Goal: Participate in discussion

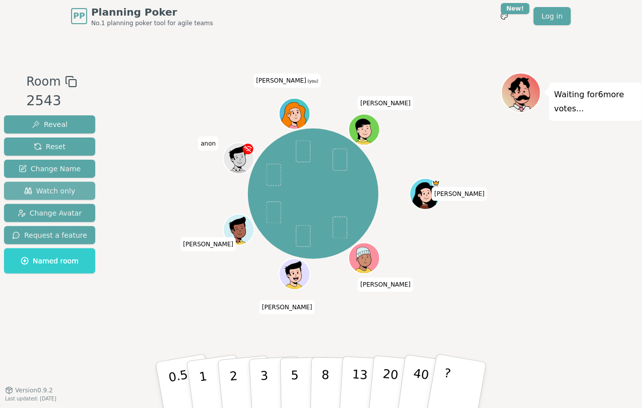
click at [64, 198] on button "Watch only" at bounding box center [49, 191] width 91 height 18
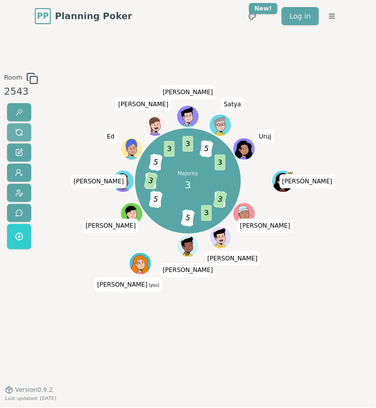
click at [20, 130] on span at bounding box center [19, 133] width 8 height 8
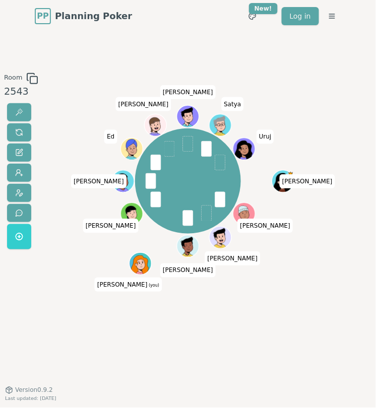
click at [72, 95] on div "Room 2543 Nancy Juan David Byron Nick Hannah (you) David Cruz Jorge Ed Nicolas …" at bounding box center [188, 211] width 376 height 277
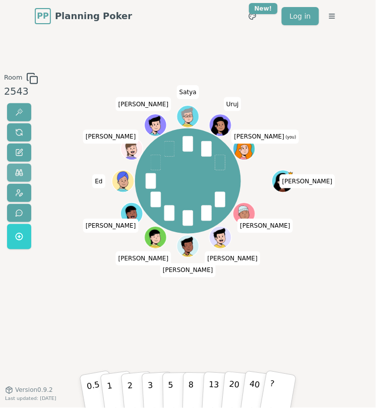
click at [8, 168] on button at bounding box center [19, 173] width 24 height 18
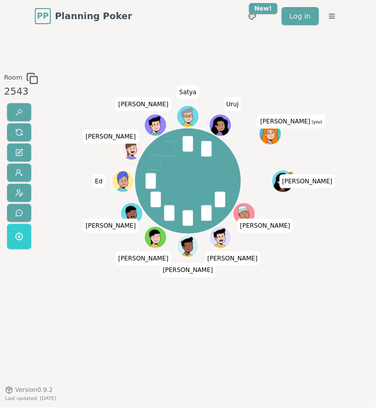
click at [211, 362] on div "Room 2543 [PERSON_NAME] [PERSON_NAME] [PERSON_NAME] [PERSON_NAME] [PERSON_NAME]…" at bounding box center [188, 211] width 376 height 358
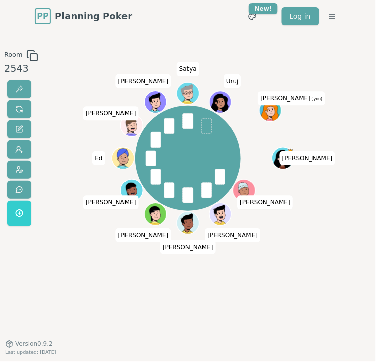
click at [99, 290] on div "[PERSON_NAME] [PERSON_NAME] [PERSON_NAME] [PERSON_NAME] [PERSON_NAME] [PERSON_N…" at bounding box center [188, 188] width 197 height 277
